Goal: Find specific page/section: Find specific page/section

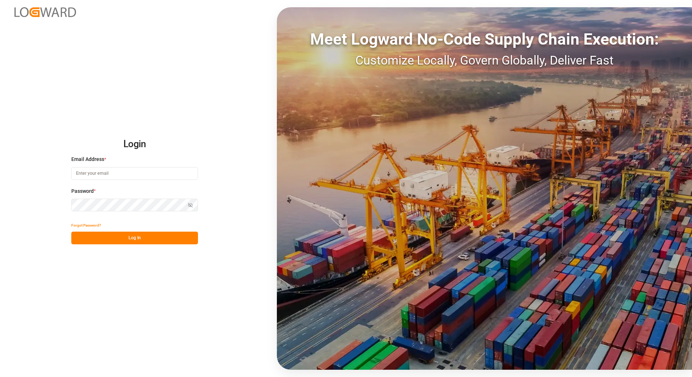
type input "[PERSON_NAME][EMAIL_ADDRESS][PERSON_NAME][DOMAIN_NAME]"
click at [127, 233] on button "Log In" at bounding box center [134, 237] width 127 height 13
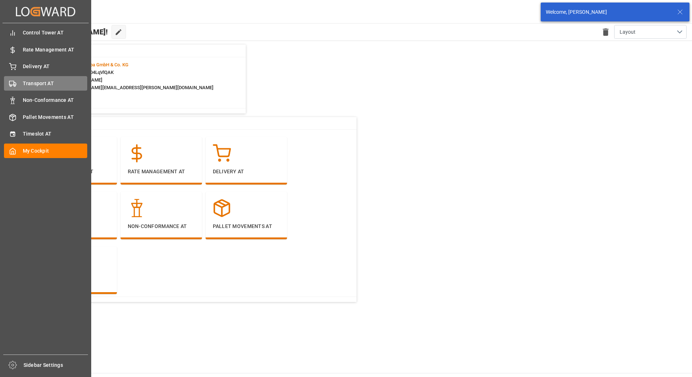
click at [20, 79] on div "Transport AT Transport AT" at bounding box center [45, 83] width 83 height 14
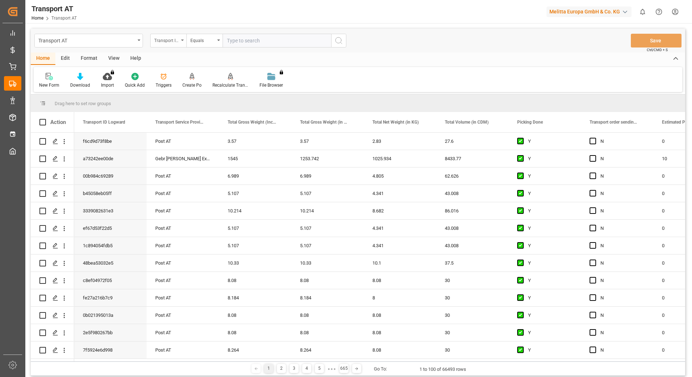
click at [175, 42] on div "Transport ID Logward" at bounding box center [166, 39] width 25 height 8
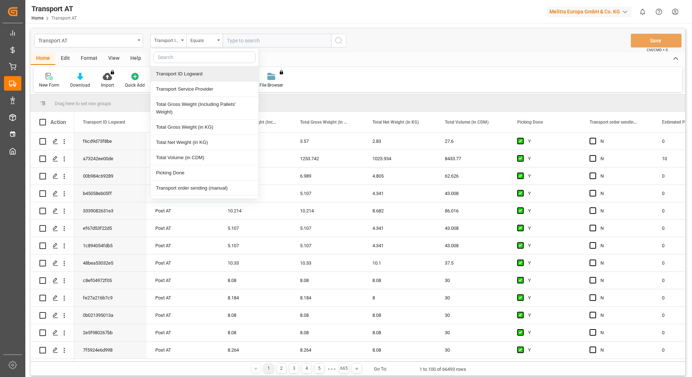
type input "d"
click at [178, 142] on div "Picking Done" at bounding box center [205, 142] width 108 height 15
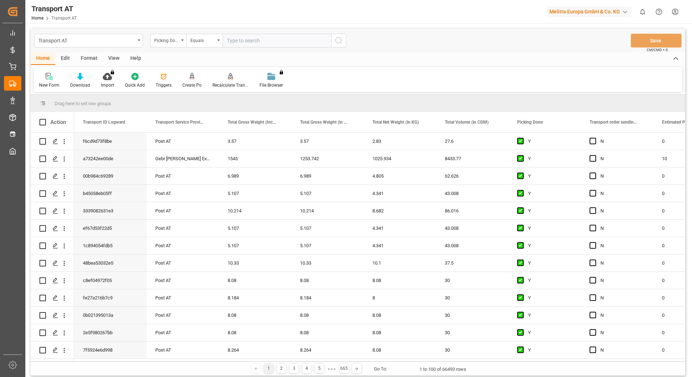
click at [228, 39] on input "text" at bounding box center [277, 41] width 109 height 14
type input "Y"
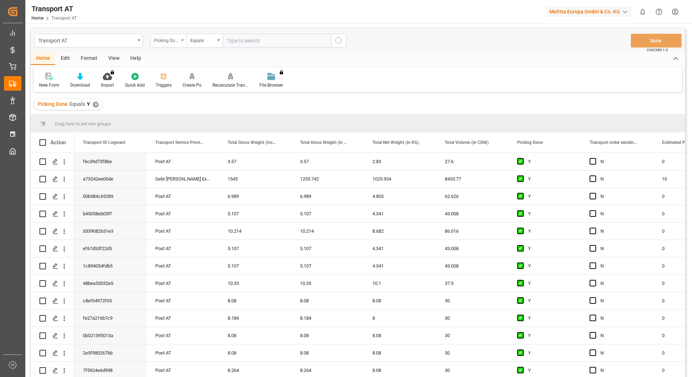
click at [169, 43] on div "Picking Done" at bounding box center [166, 39] width 25 height 8
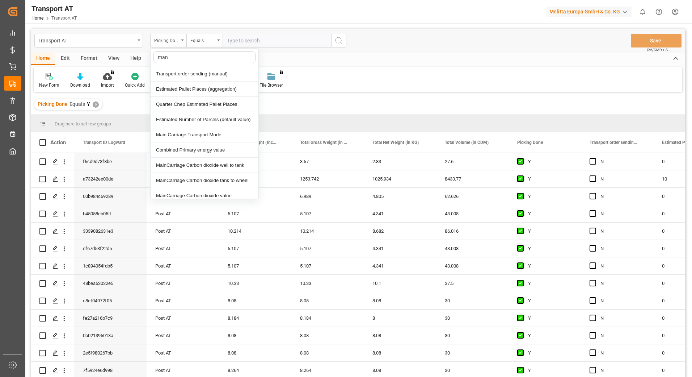
type input "manu"
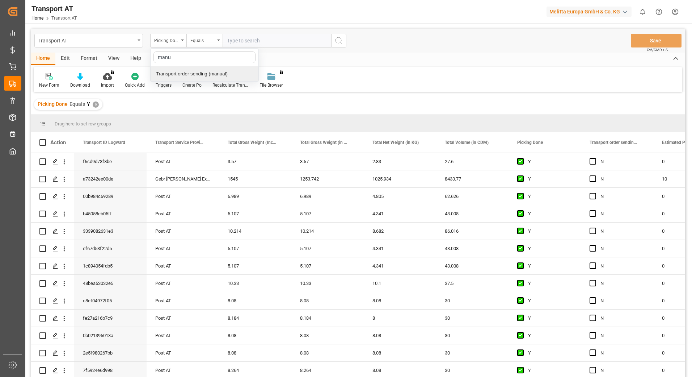
click at [180, 72] on div "Transport order sending (manual)" at bounding box center [205, 73] width 108 height 15
click at [237, 36] on input "text" at bounding box center [277, 41] width 109 height 14
type input "N"
click at [181, 42] on div "Transport order sending (manual)" at bounding box center [168, 41] width 36 height 14
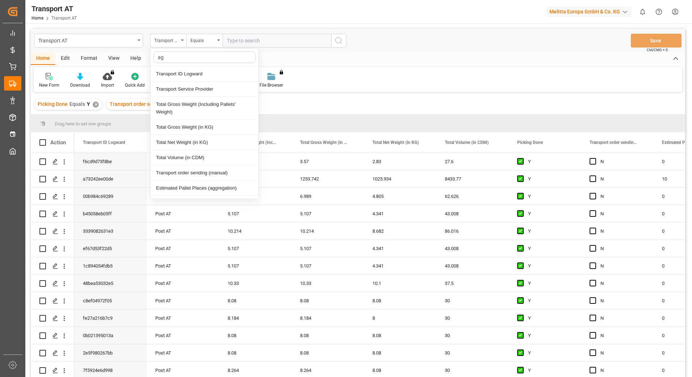
type input "agg"
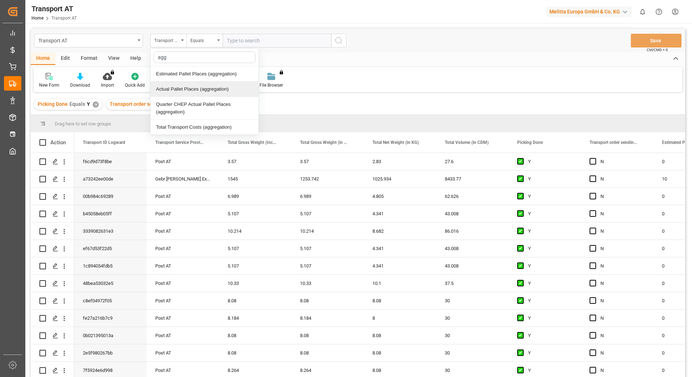
click at [192, 87] on div "Actual Pallet Places (aggregation)" at bounding box center [205, 88] width 108 height 15
click at [218, 43] on div "Equals" at bounding box center [205, 41] width 36 height 14
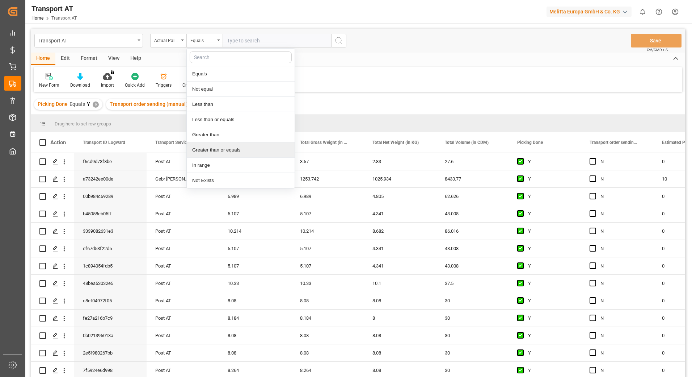
click at [226, 149] on div "Greater than or equals" at bounding box center [241, 149] width 108 height 15
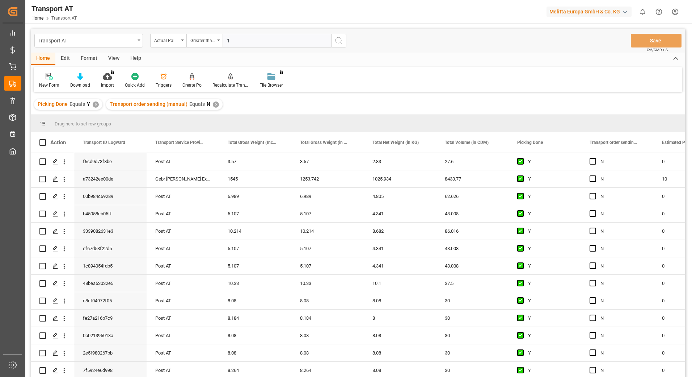
type input "1"
click at [335, 40] on icon "search button" at bounding box center [339, 40] width 9 height 9
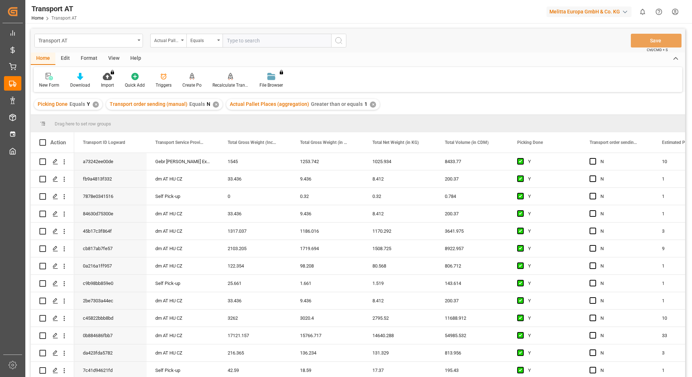
click at [114, 59] on div "View" at bounding box center [114, 59] width 22 height 12
click at [51, 85] on div "Default" at bounding box center [46, 85] width 14 height 7
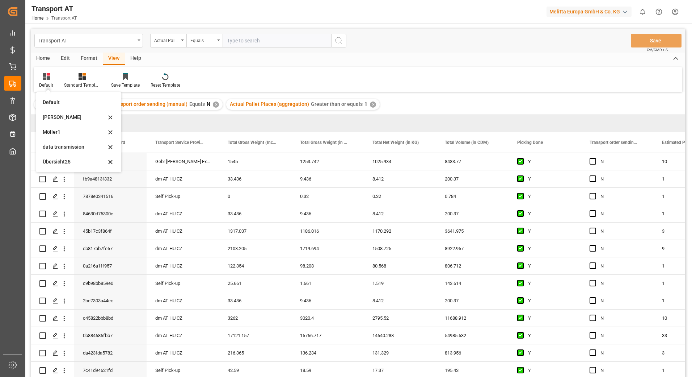
click at [63, 142] on div "data transmission" at bounding box center [78, 146] width 79 height 15
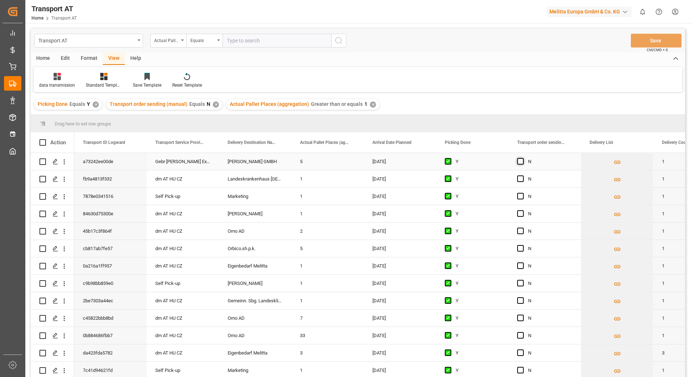
click at [523, 161] on span "Press SPACE to select this row." at bounding box center [521, 161] width 7 height 7
click at [523, 158] on input "Press SPACE to select this row." at bounding box center [523, 158] width 0 height 0
click at [658, 40] on button "Save" at bounding box center [656, 41] width 51 height 14
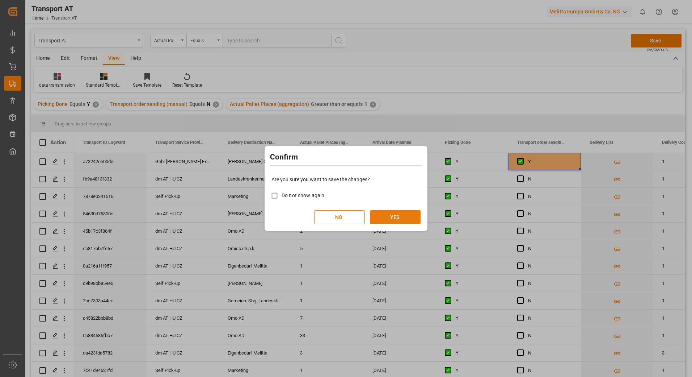
click at [411, 212] on button "YES" at bounding box center [395, 217] width 51 height 14
